Goal: Book appointment/travel/reservation

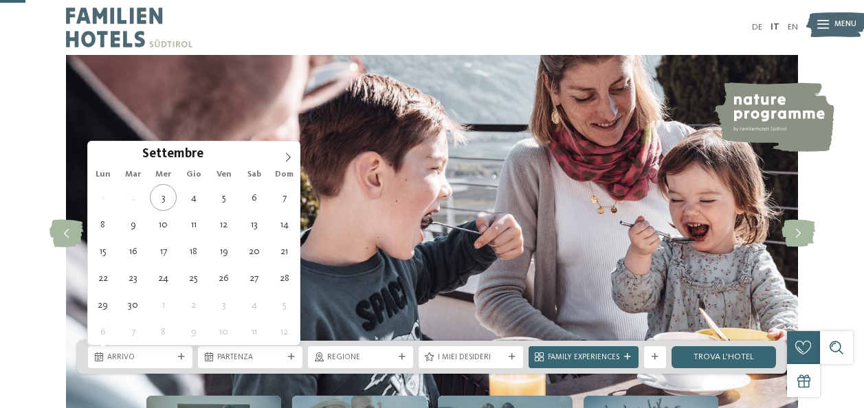
scroll to position [137, 0]
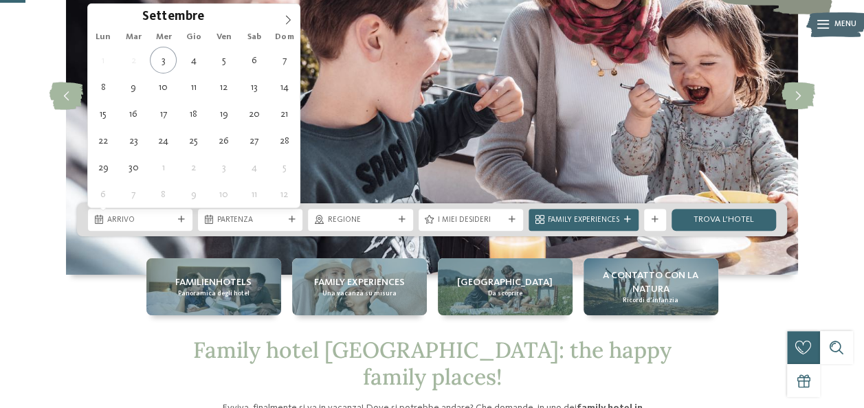
click at [289, 18] on icon at bounding box center [288, 19] width 5 height 9
click at [286, 21] on icon at bounding box center [288, 20] width 10 height 10
type div "29.12.2025"
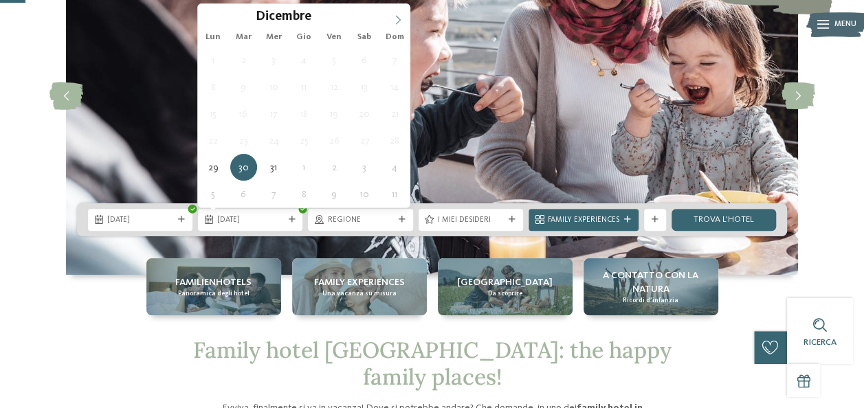
type input "****"
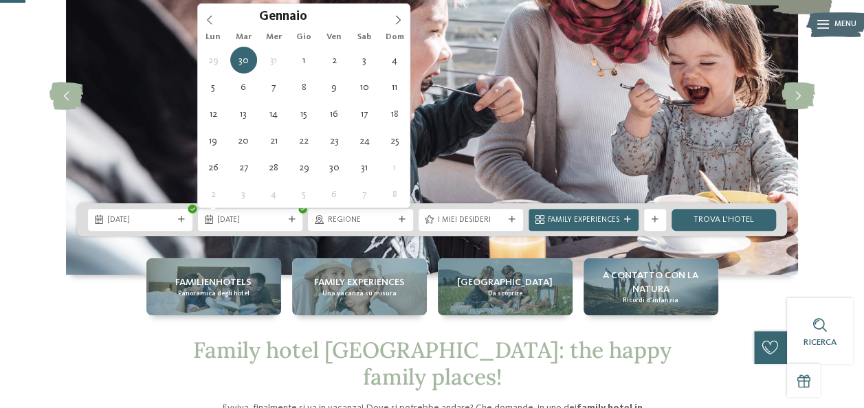
drag, startPoint x: 389, startPoint y: 15, endPoint x: 379, endPoint y: 41, distance: 27.4
click at [390, 16] on span at bounding box center [397, 15] width 23 height 23
type div "[DATE]"
drag, startPoint x: 377, startPoint y: 43, endPoint x: 363, endPoint y: 62, distance: 23.2
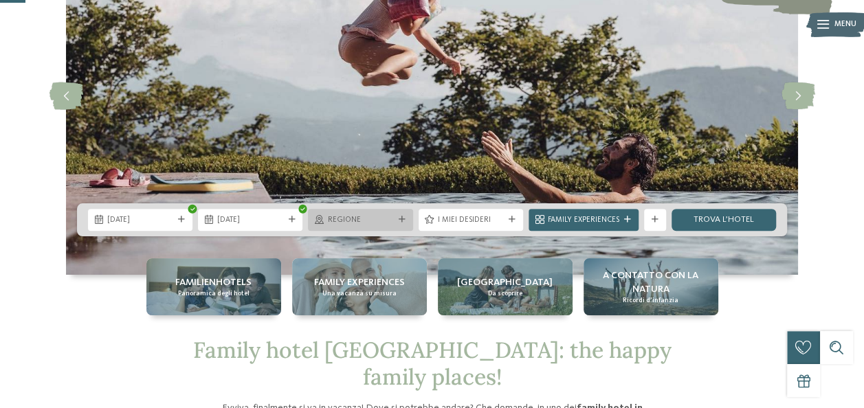
click at [331, 220] on span "Regione" at bounding box center [360, 220] width 66 height 11
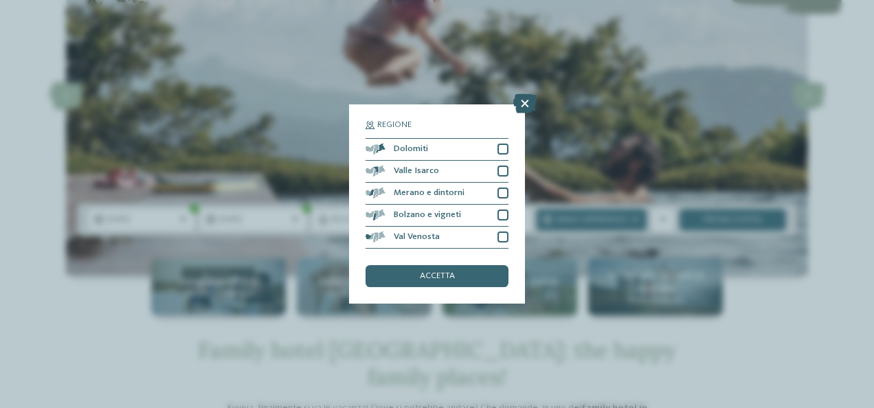
click at [528, 100] on icon at bounding box center [524, 103] width 23 height 19
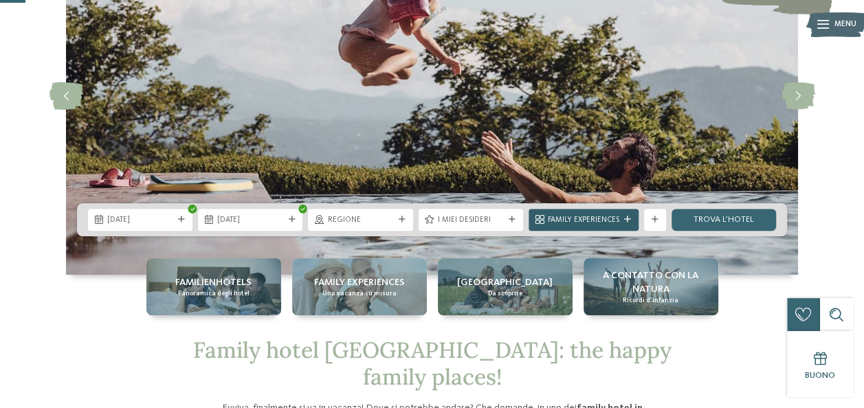
click at [584, 218] on span "Family Experiences" at bounding box center [583, 220] width 71 height 11
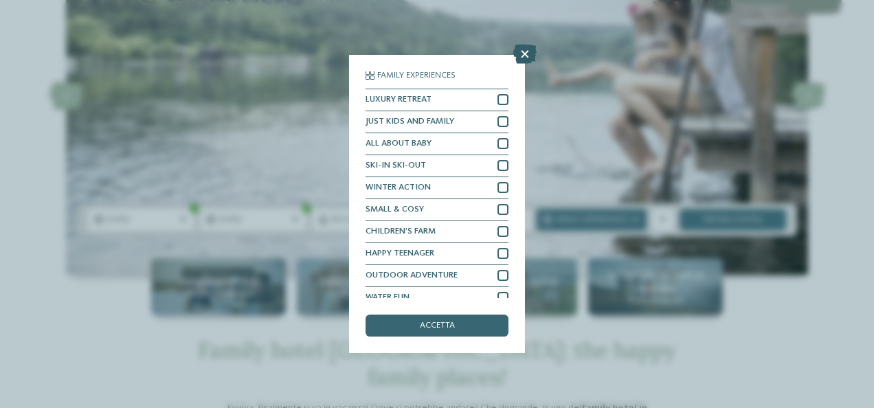
click at [519, 59] on icon at bounding box center [524, 54] width 23 height 19
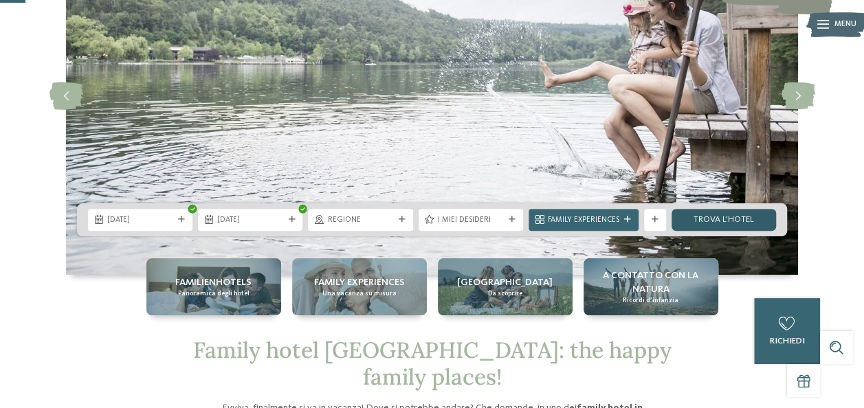
click at [706, 218] on link "trova l’hotel" at bounding box center [723, 220] width 104 height 22
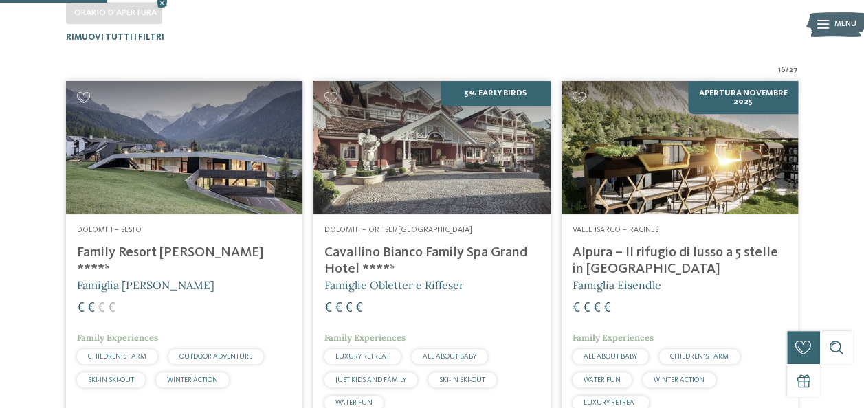
click at [168, 134] on img at bounding box center [184, 147] width 236 height 133
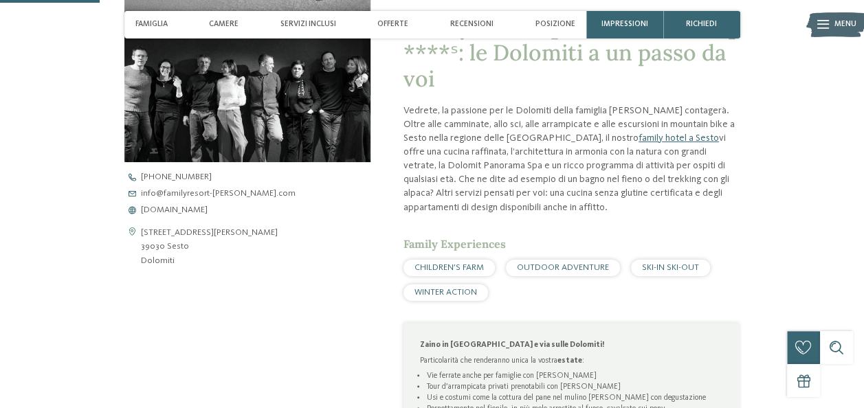
scroll to position [412, 0]
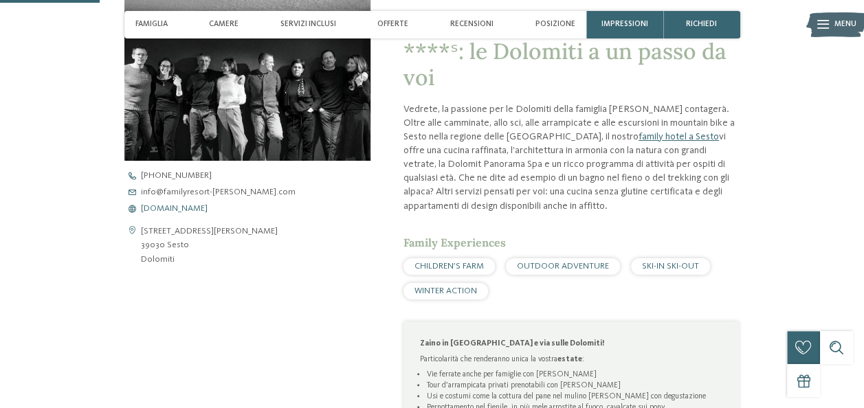
click at [165, 210] on span "www.familyresort-rainer.com" at bounding box center [174, 209] width 67 height 9
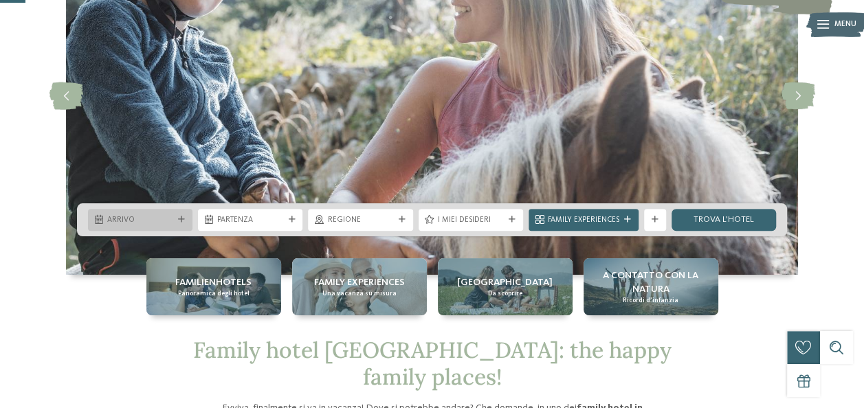
click at [190, 222] on div "Arrivo" at bounding box center [140, 220] width 104 height 22
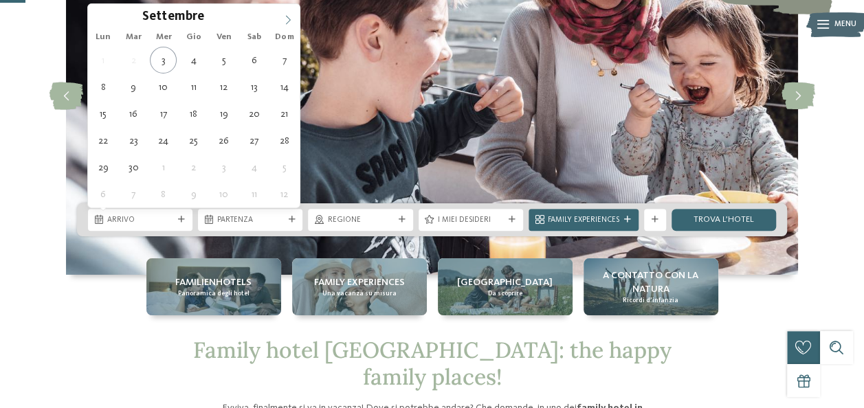
click at [292, 23] on icon at bounding box center [288, 20] width 10 height 10
type div "[DATE]"
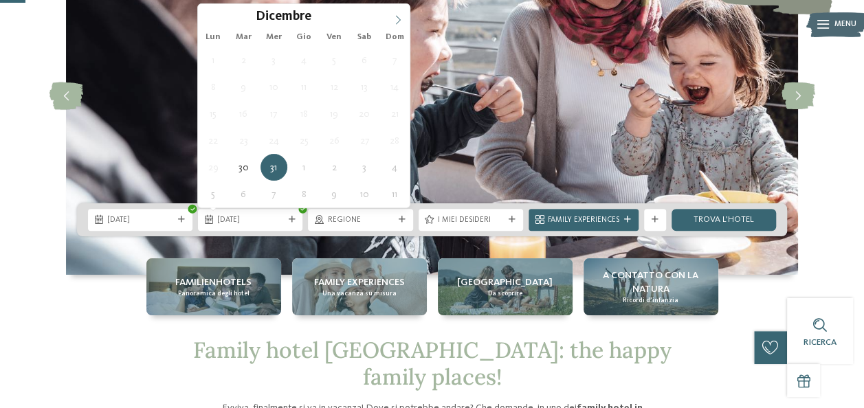
click at [395, 15] on icon at bounding box center [398, 20] width 10 height 10
type input "****"
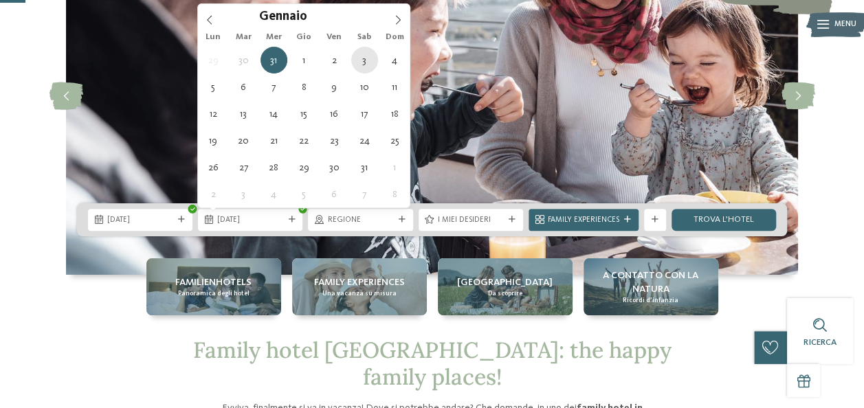
type div "[DATE]"
